Goal: Task Accomplishment & Management: Manage account settings

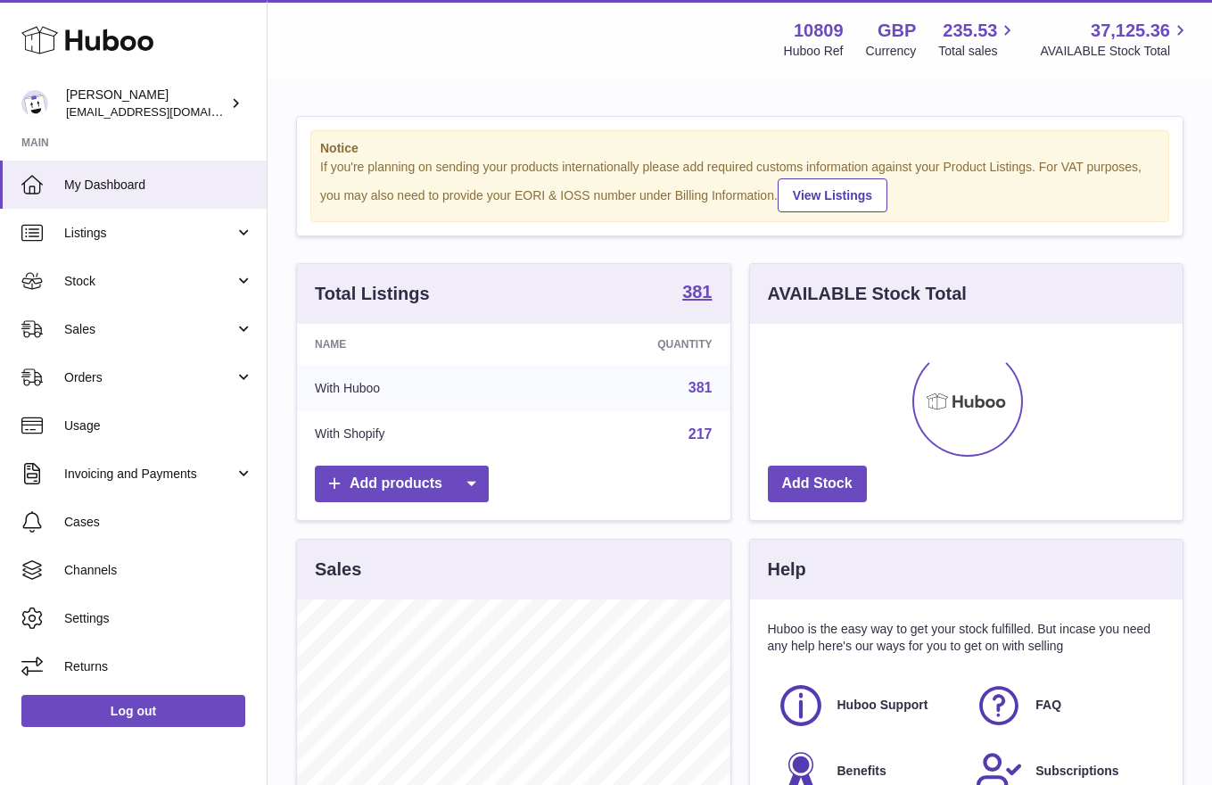
scroll to position [278, 433]
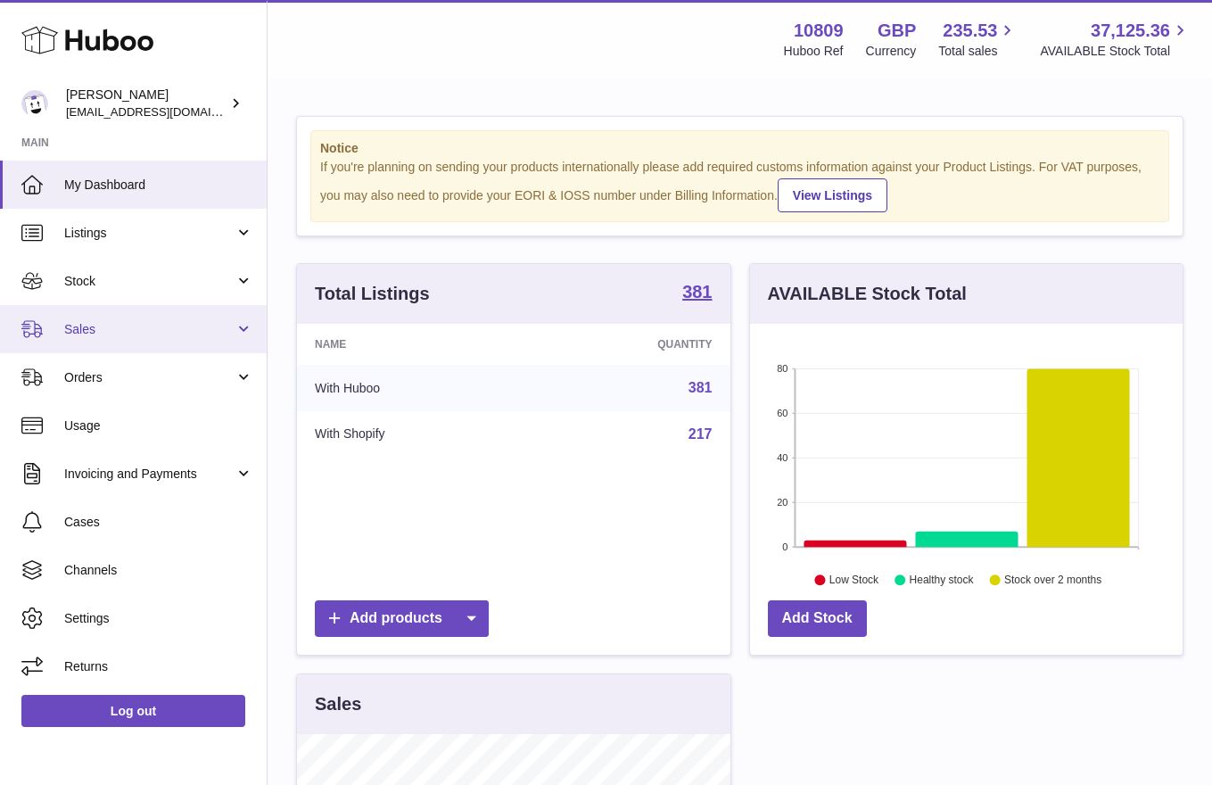
click at [92, 345] on link "Sales" at bounding box center [133, 329] width 267 height 48
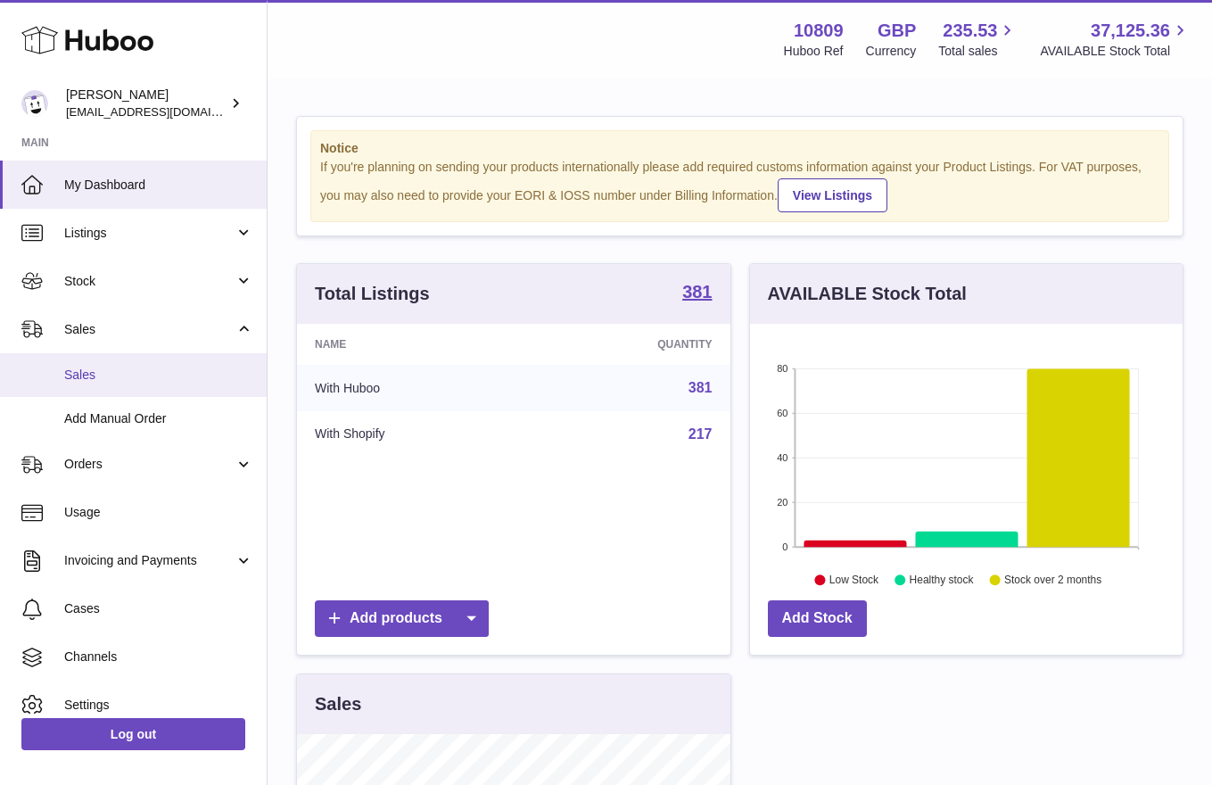
click at [127, 382] on span "Sales" at bounding box center [158, 375] width 189 height 17
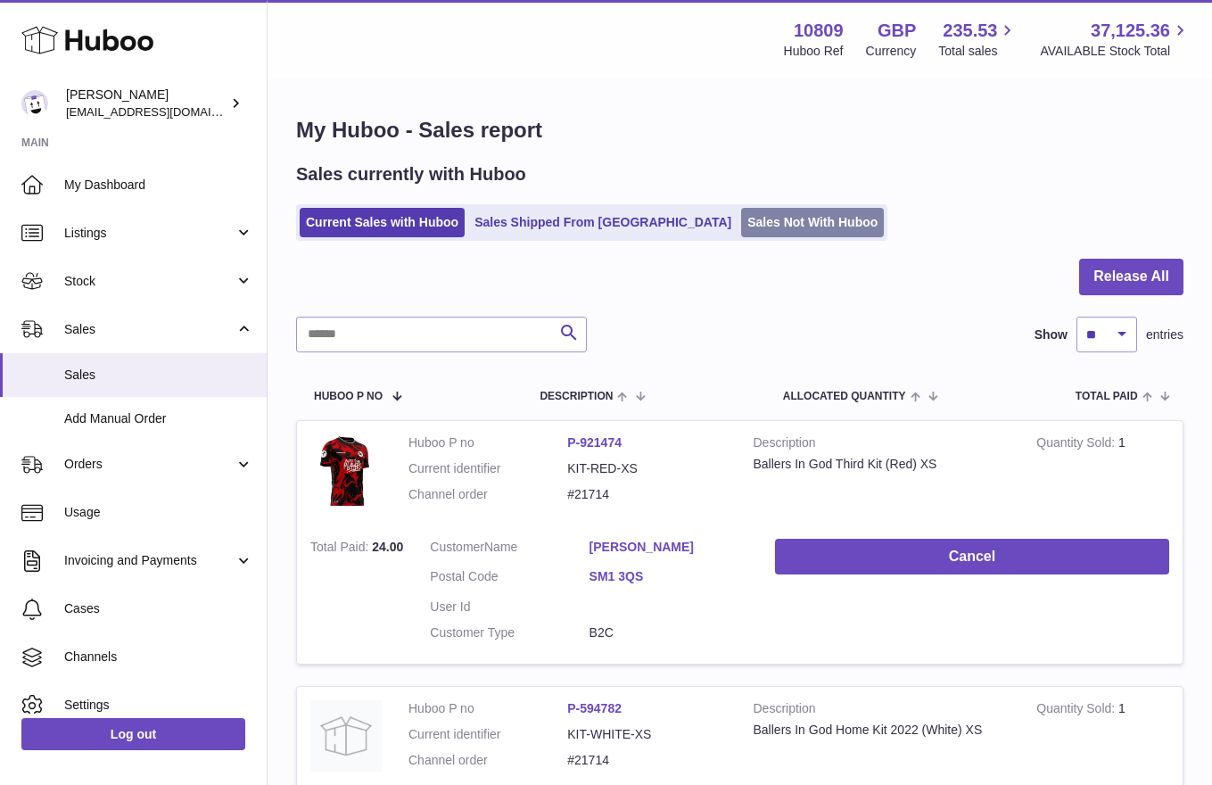
click at [741, 216] on link "Sales Not With Huboo" at bounding box center [812, 222] width 143 height 29
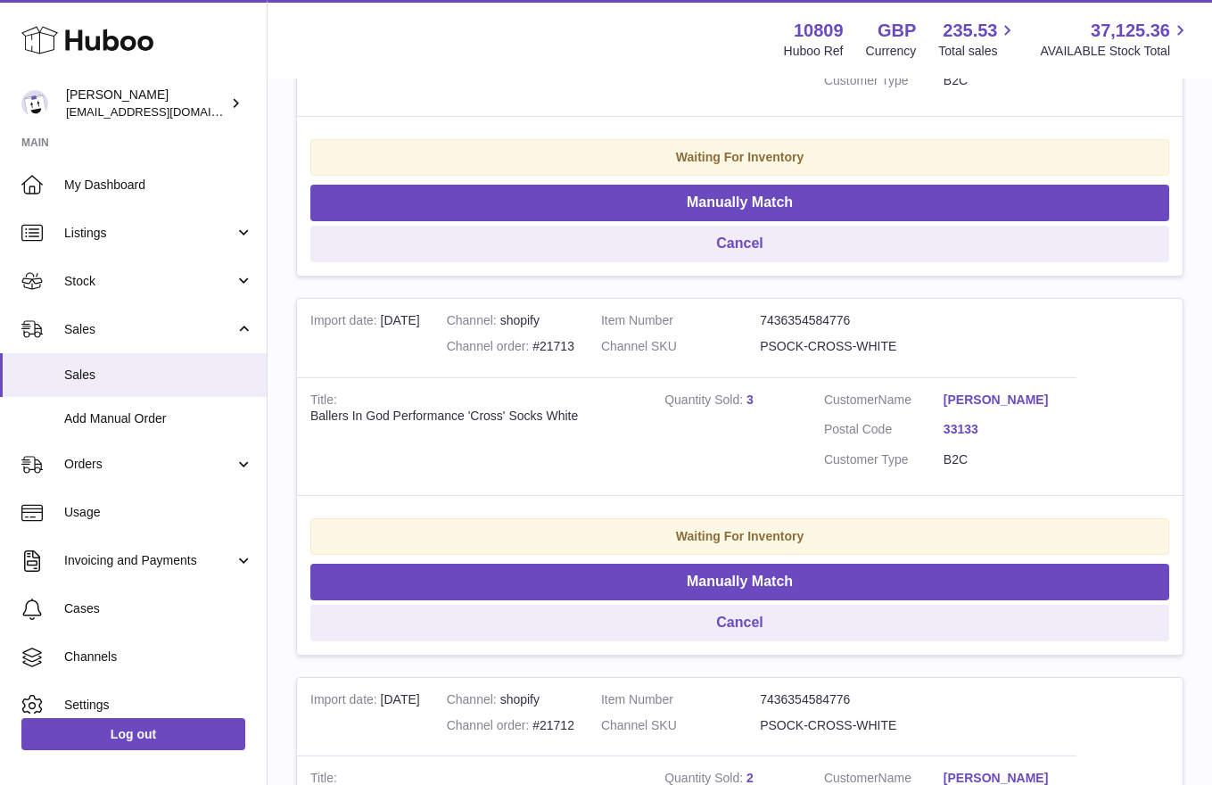
scroll to position [958, 0]
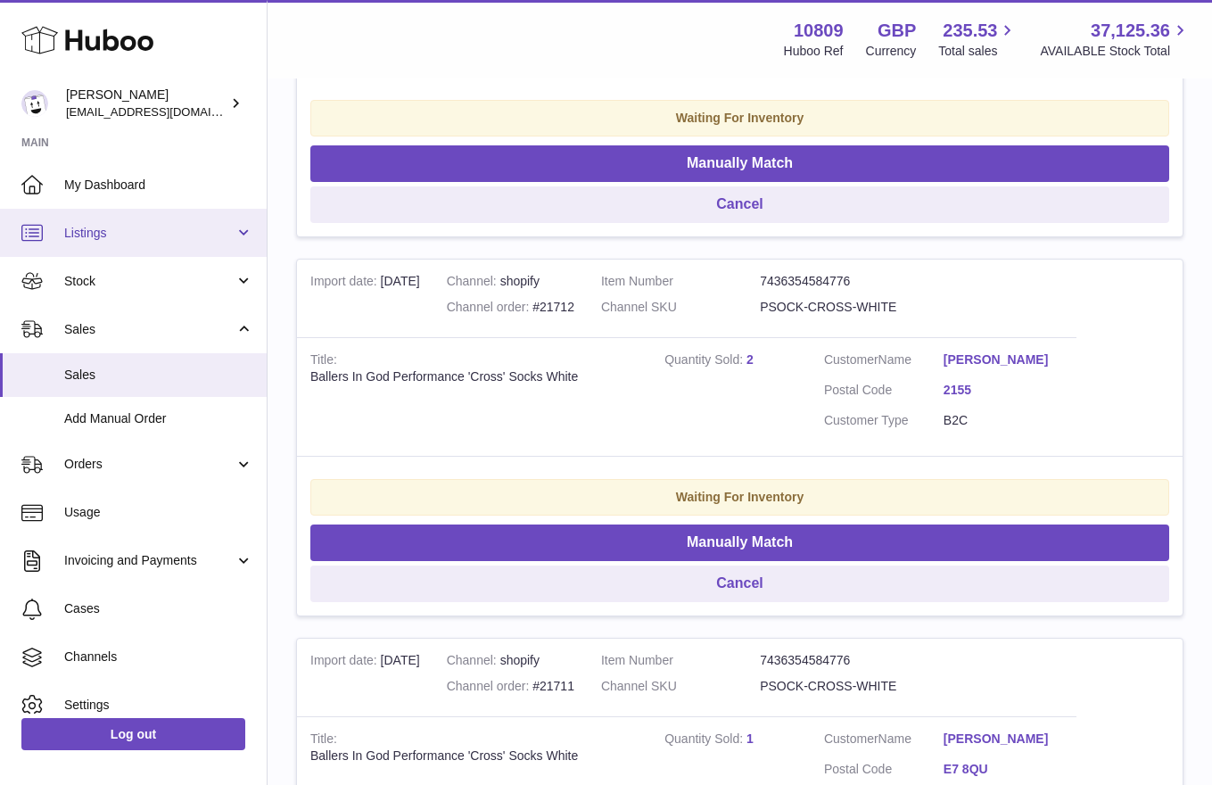
click at [118, 229] on span "Listings" at bounding box center [149, 233] width 170 height 17
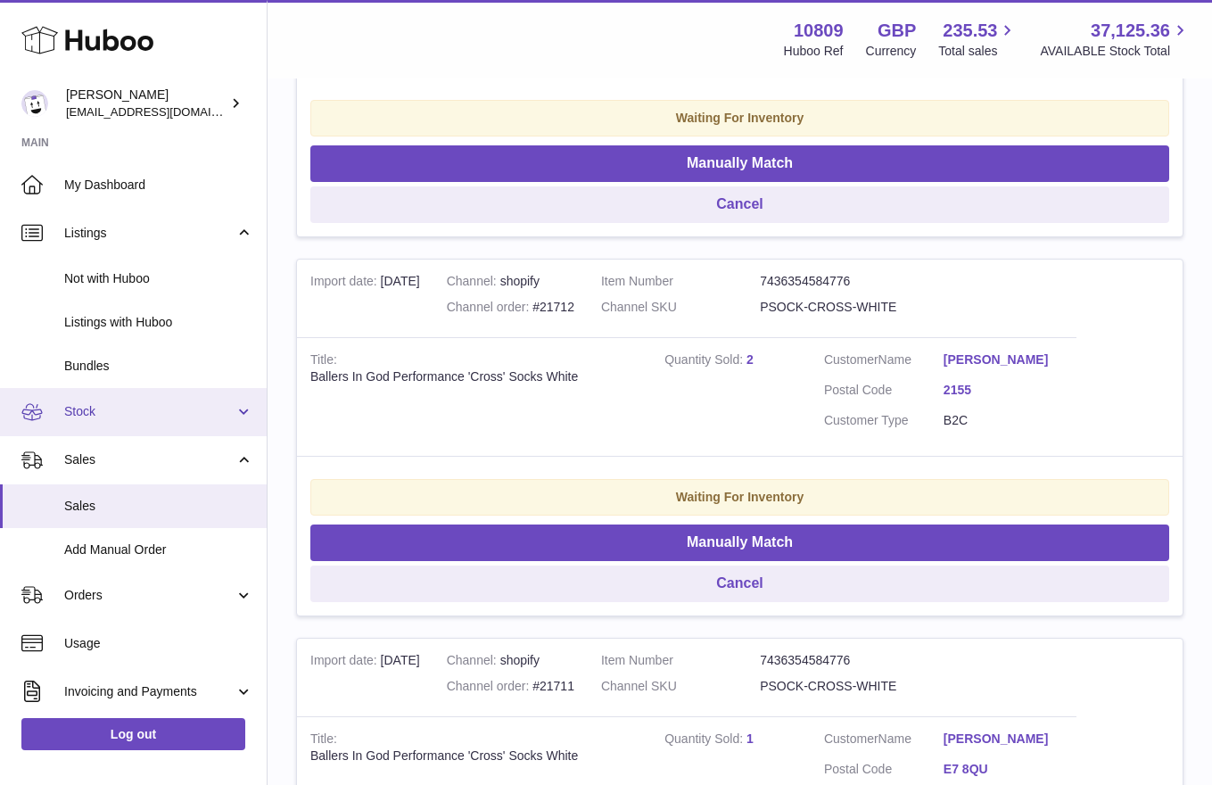
click at [128, 412] on span "Stock" at bounding box center [149, 411] width 170 height 17
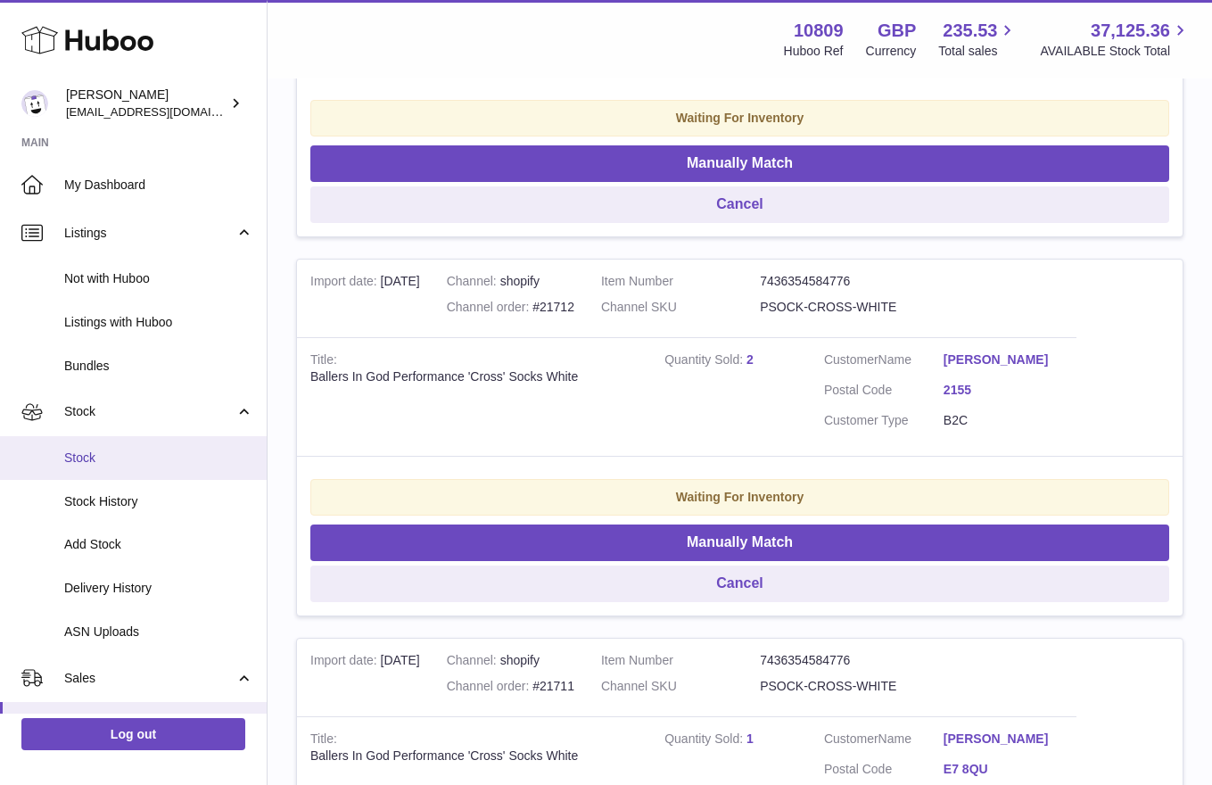
click at [137, 453] on span "Stock" at bounding box center [158, 458] width 189 height 17
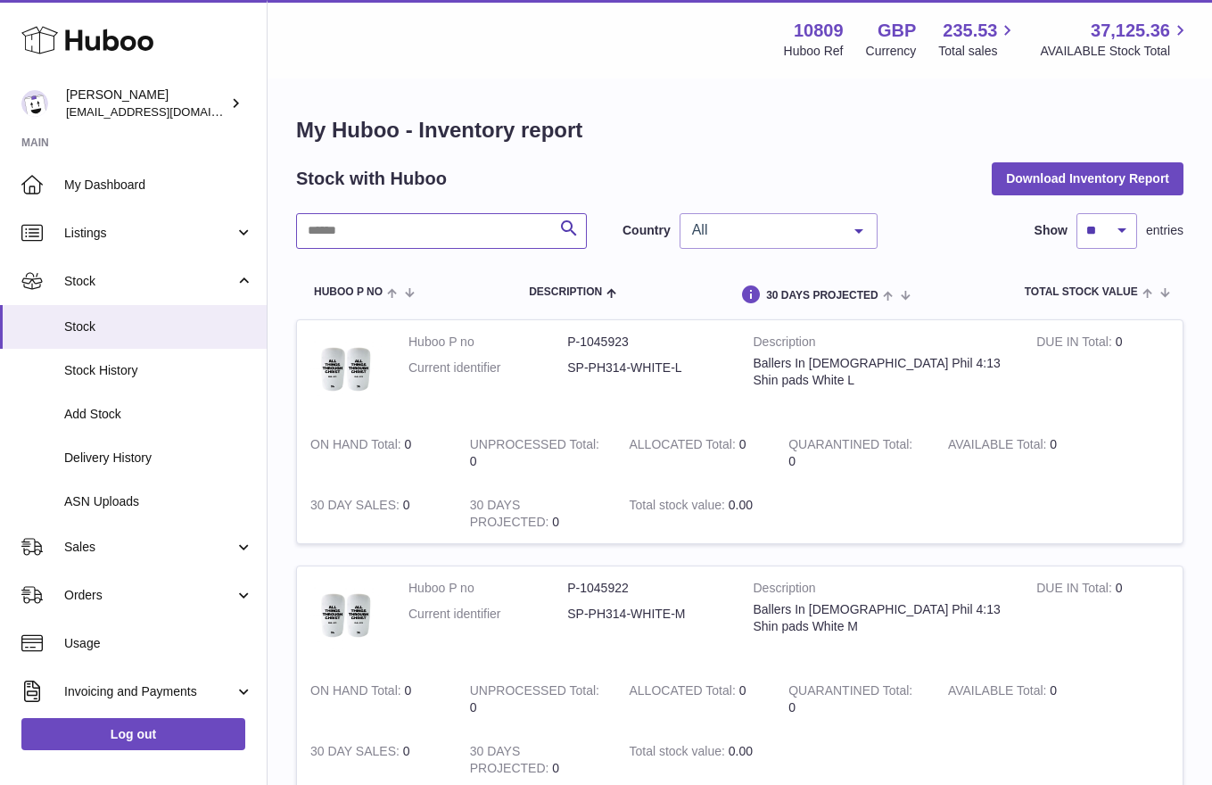
click at [464, 233] on input "text" at bounding box center [441, 231] width 291 height 36
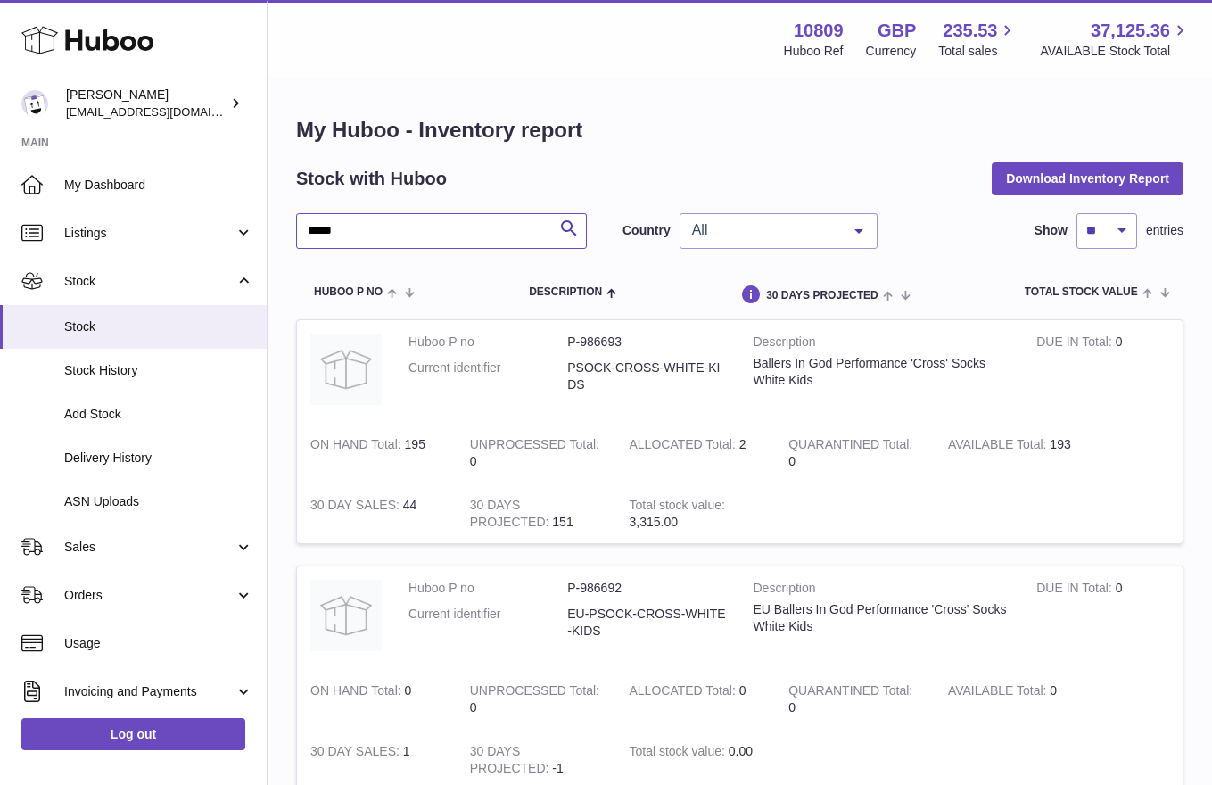
type input "*****"
